Goal: Information Seeking & Learning: Learn about a topic

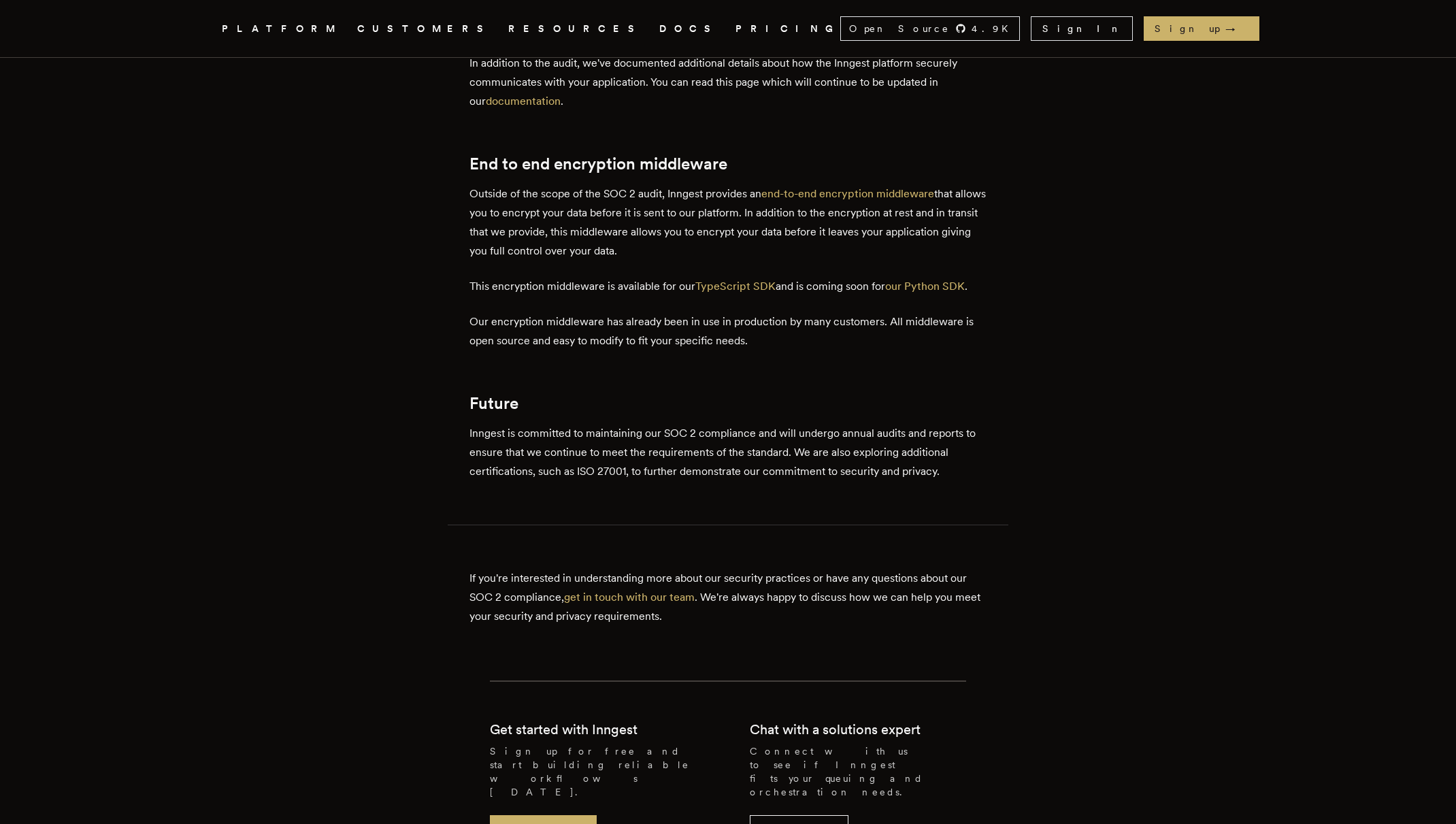
scroll to position [954, 0]
click at [681, 597] on link "get in touch with our team" at bounding box center [629, 596] width 130 height 13
click at [810, 815] on link "Contact us" at bounding box center [799, 830] width 99 height 32
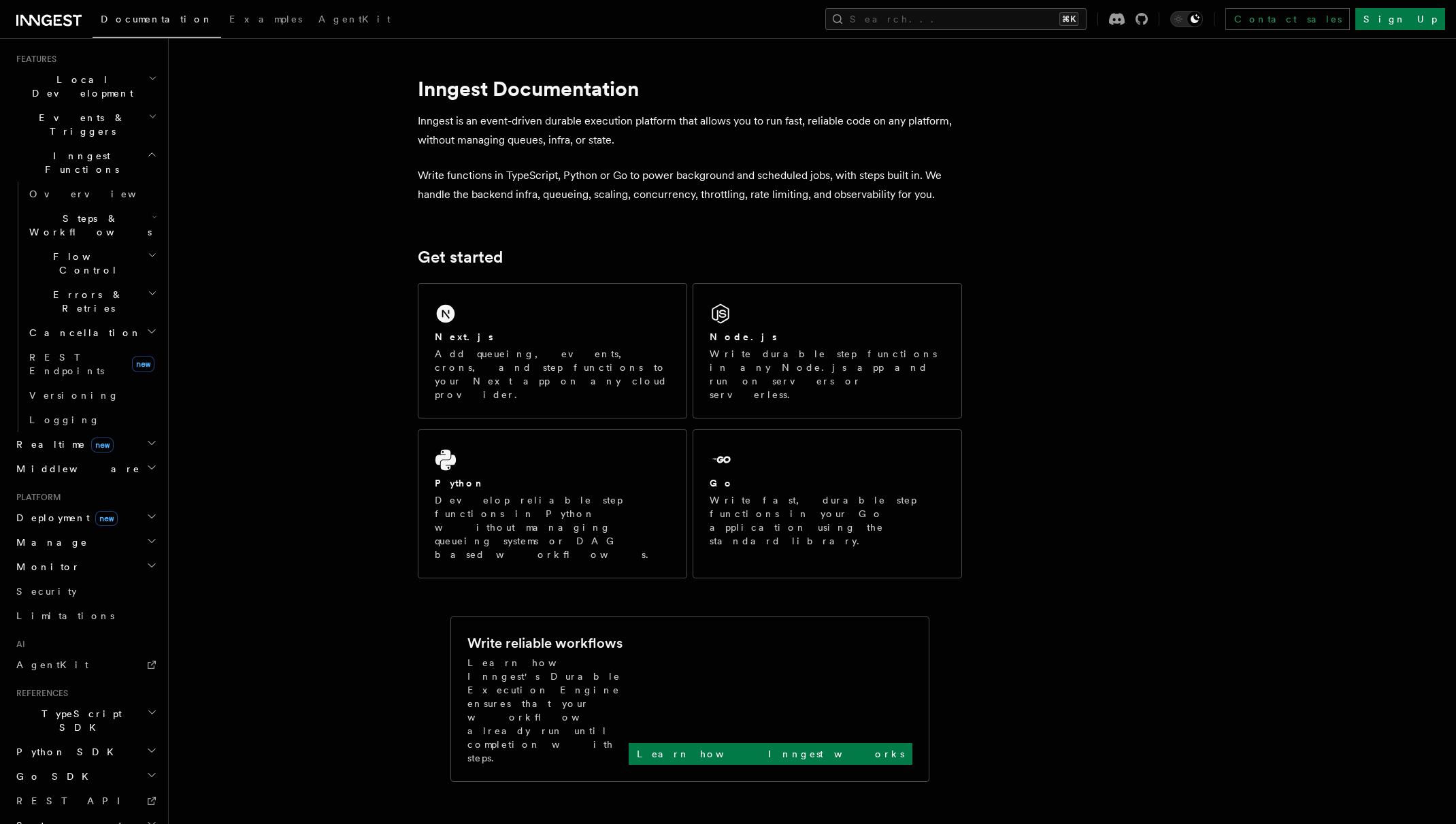
click at [1039, 11] on button "Search... ⌘K" at bounding box center [956, 19] width 261 height 22
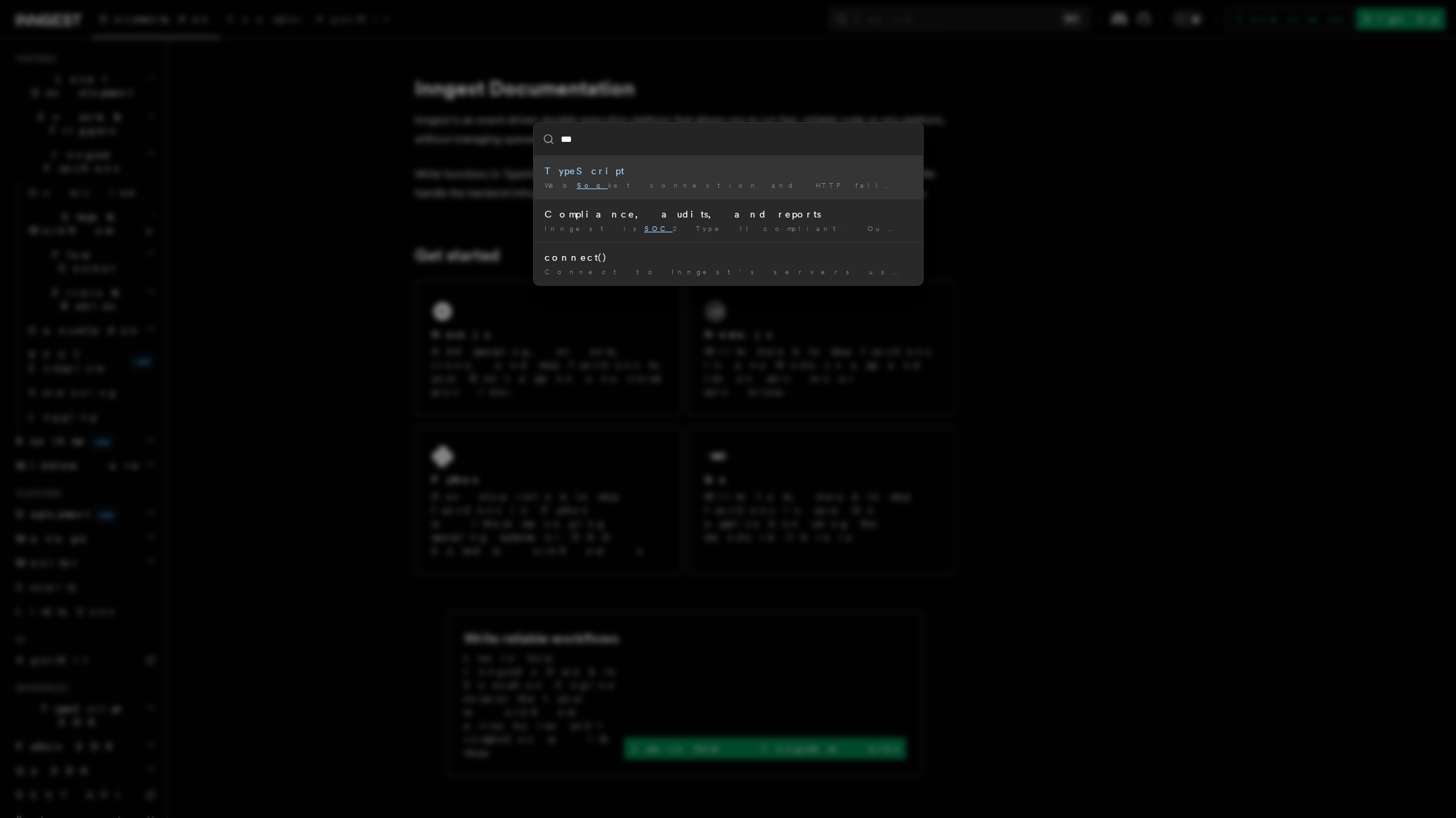
type input "****"
click at [700, 187] on div "Inngest is SOC 2 Type II compliant. Our company and …" at bounding box center [728, 185] width 367 height 10
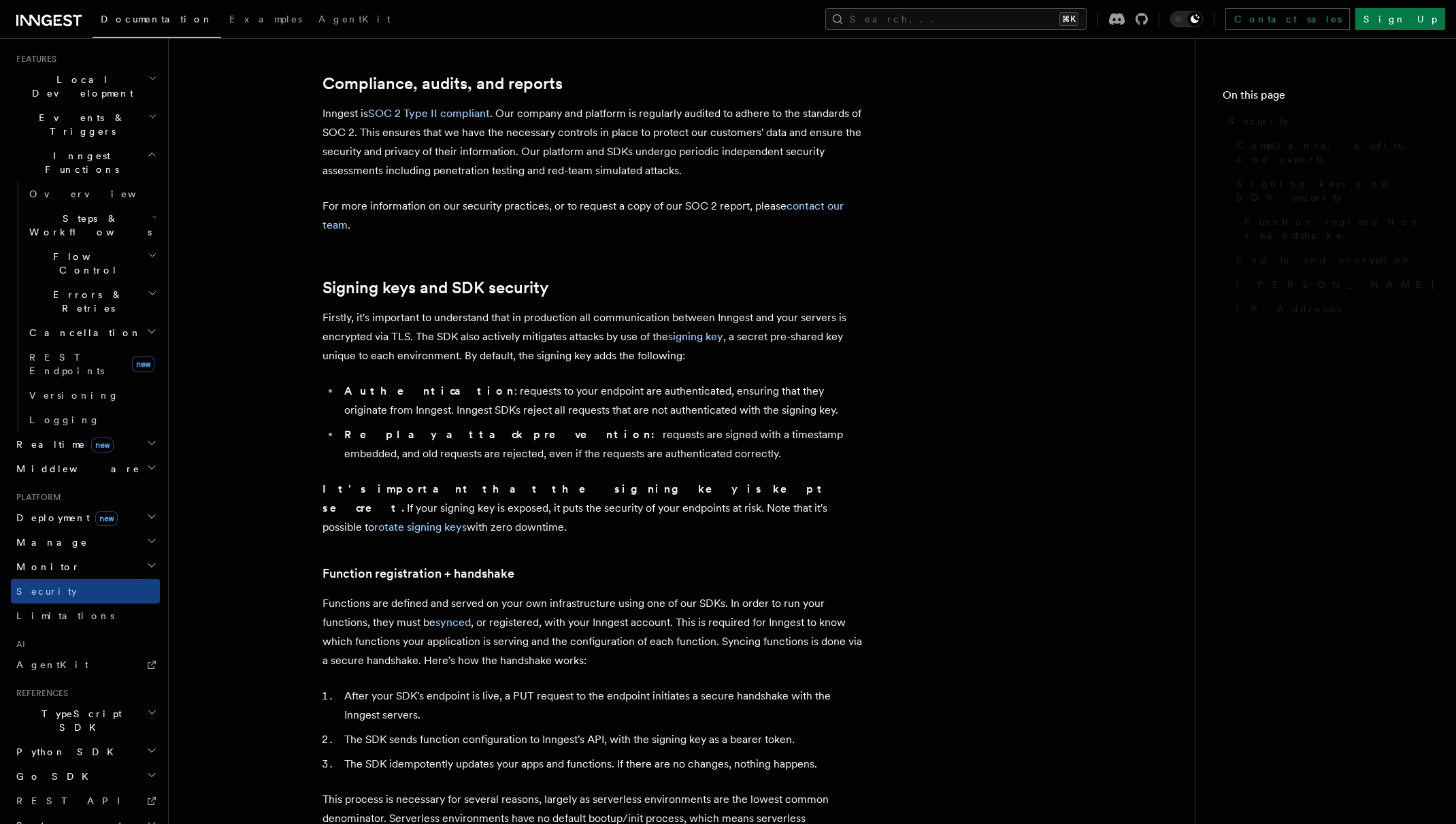
scroll to position [160, 0]
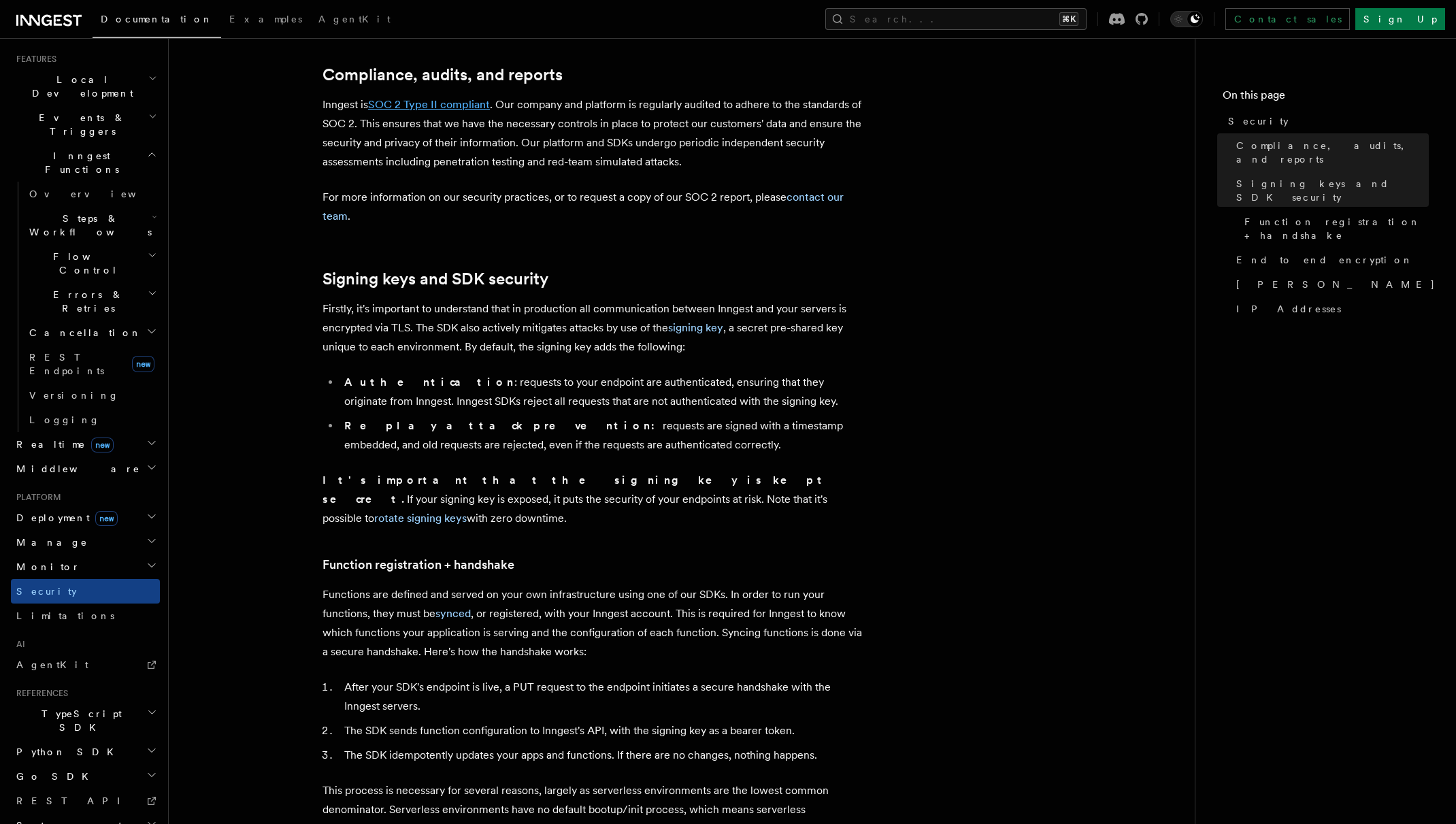
click at [434, 104] on link "SOC 2 Type II compliant" at bounding box center [429, 104] width 122 height 13
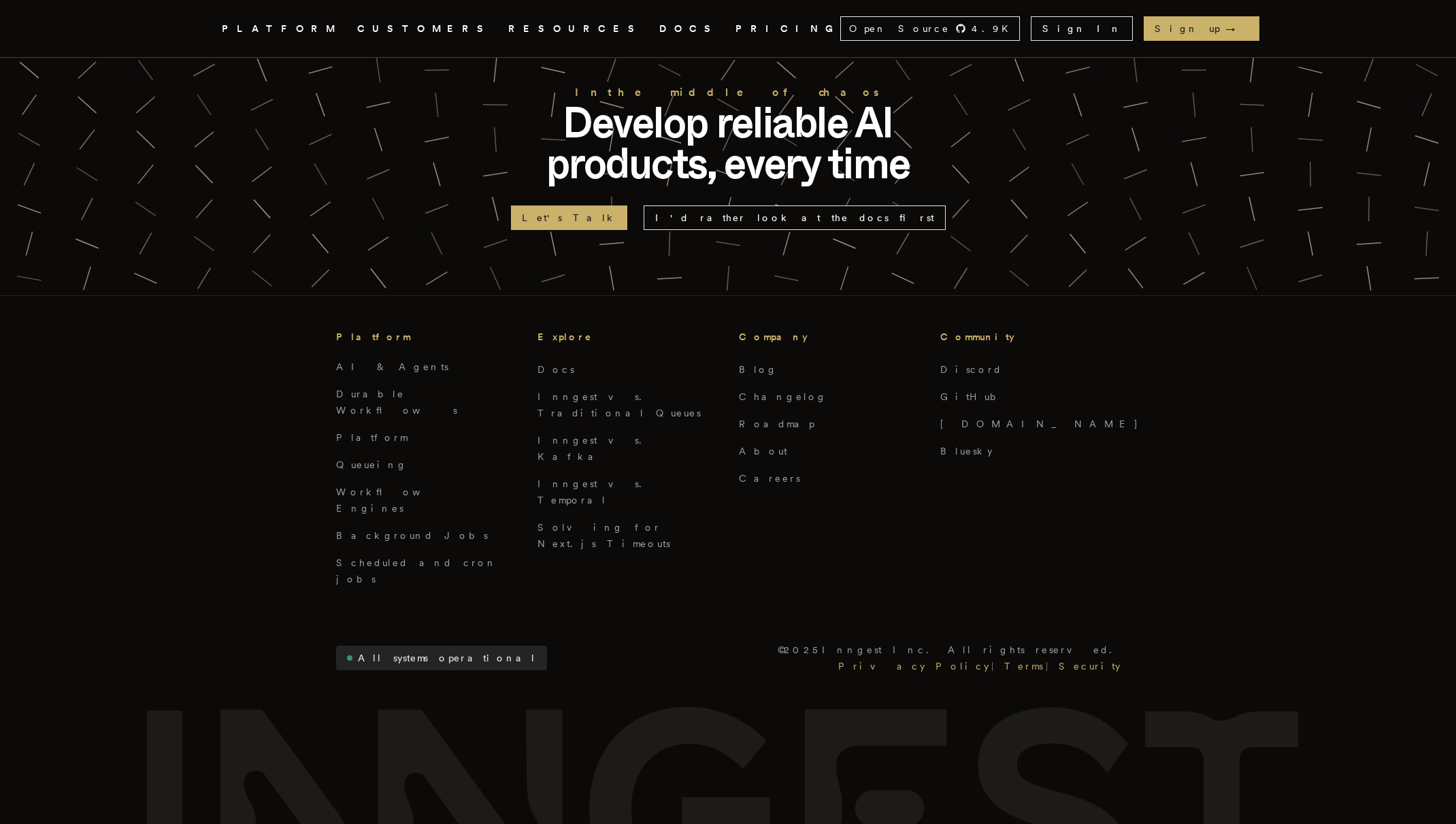
scroll to position [1350, 0]
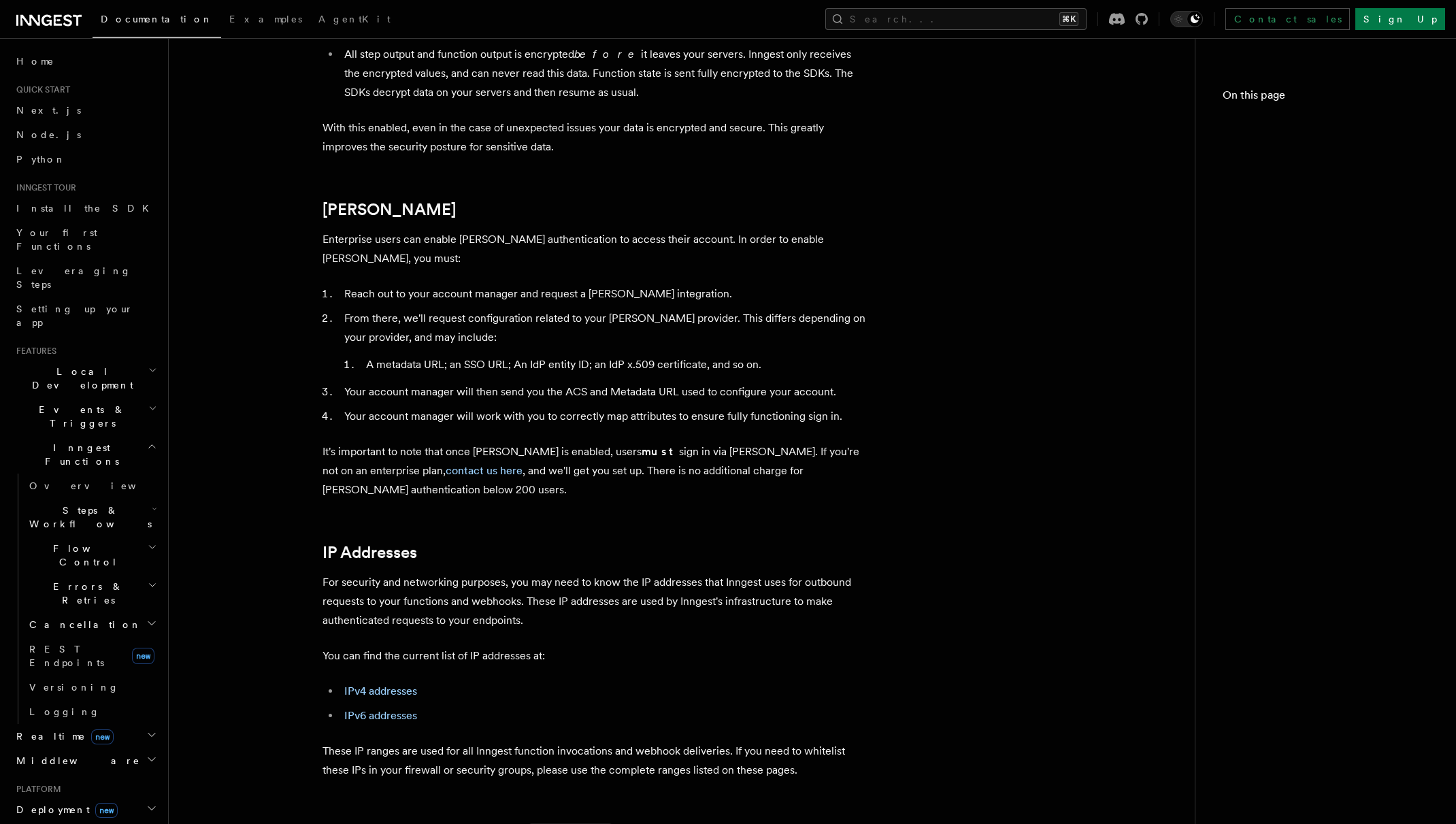
scroll to position [160, 0]
